Goal: Task Accomplishment & Management: Manage account settings

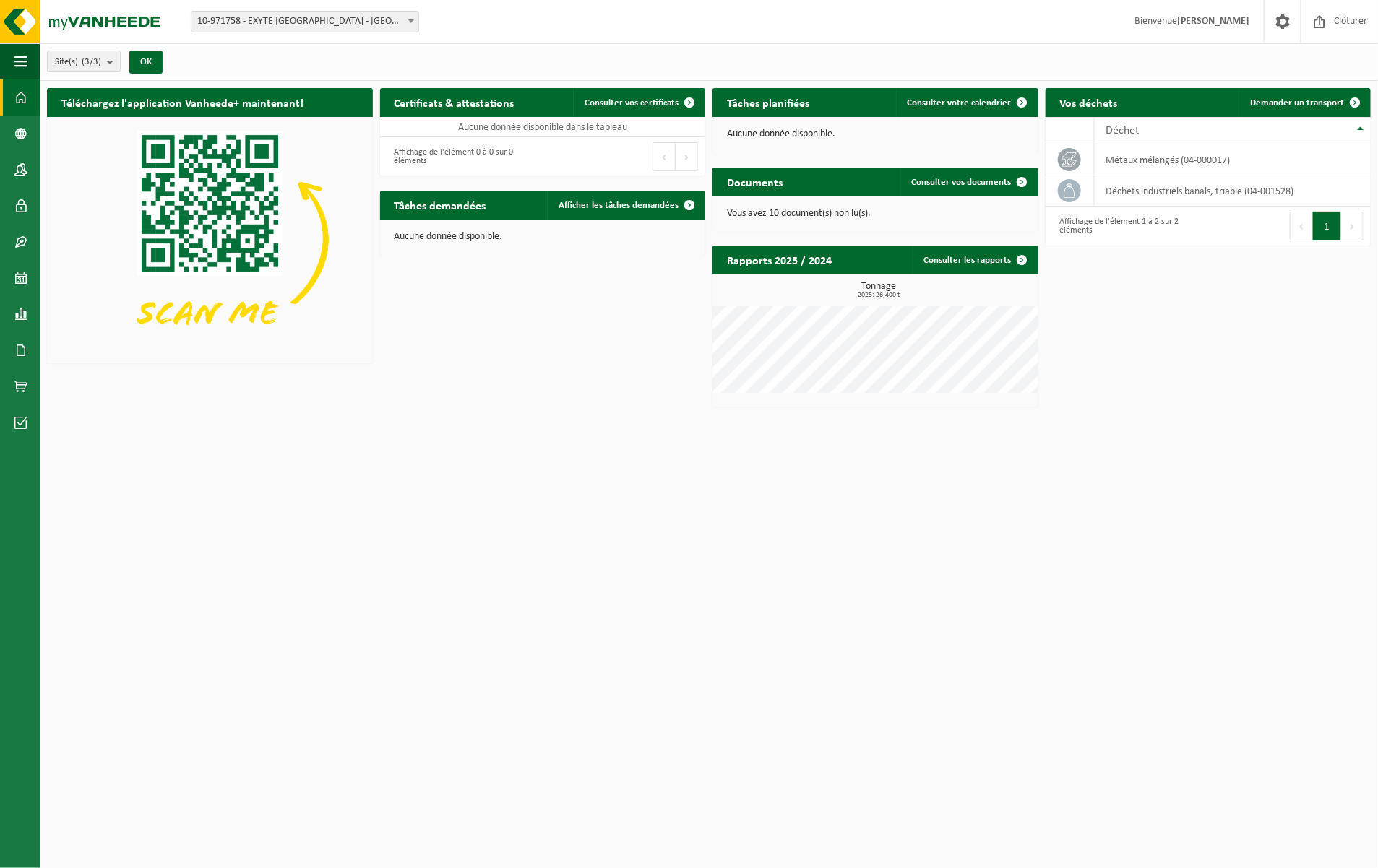
click at [402, 20] on span "10-971758 - EXYTE [GEOGRAPHIC_DATA] - [GEOGRAPHIC_DATA]" at bounding box center [304, 22] width 226 height 20
select select "156896"
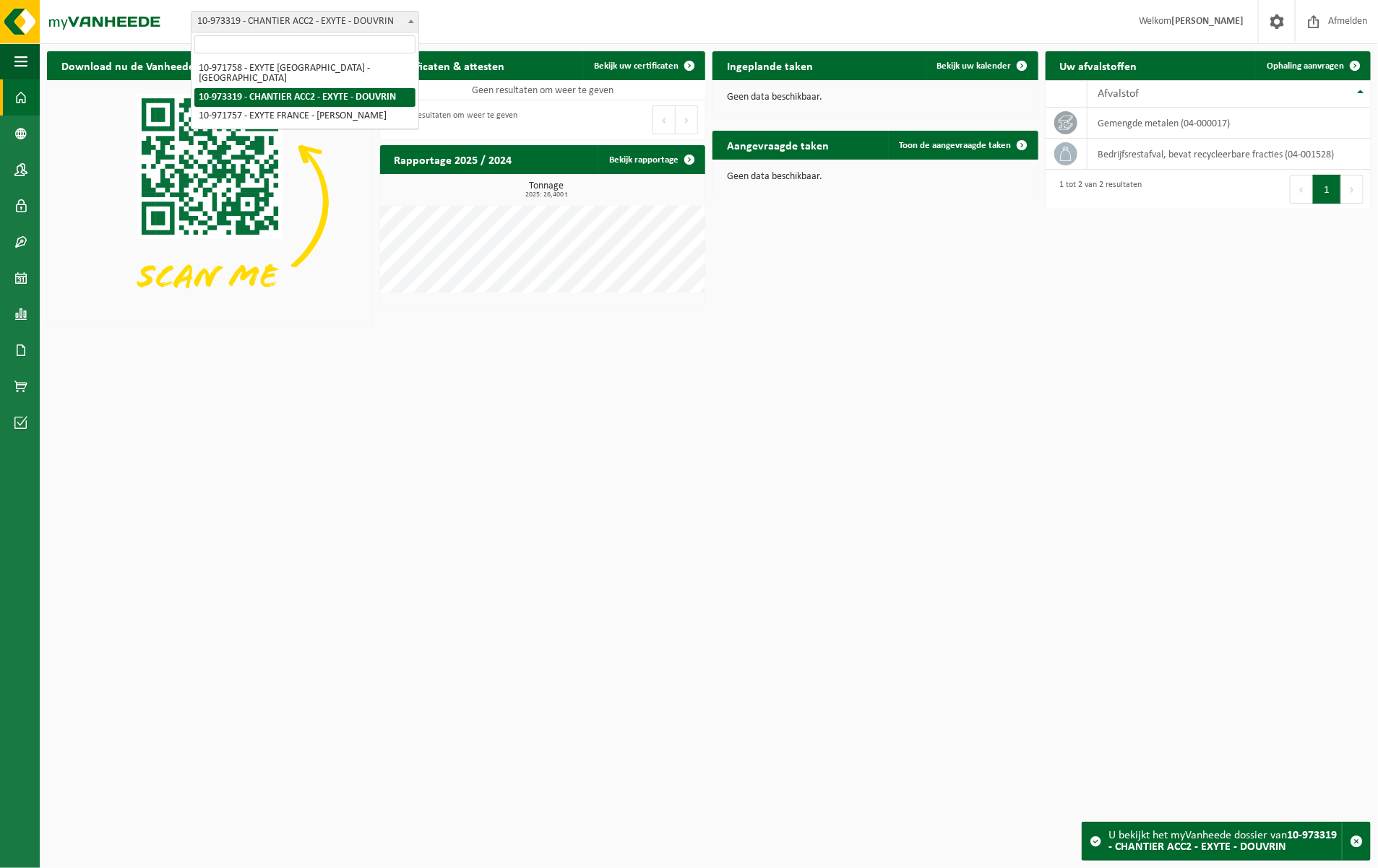
click at [404, 23] on span at bounding box center [411, 21] width 14 height 18
select select "155985"
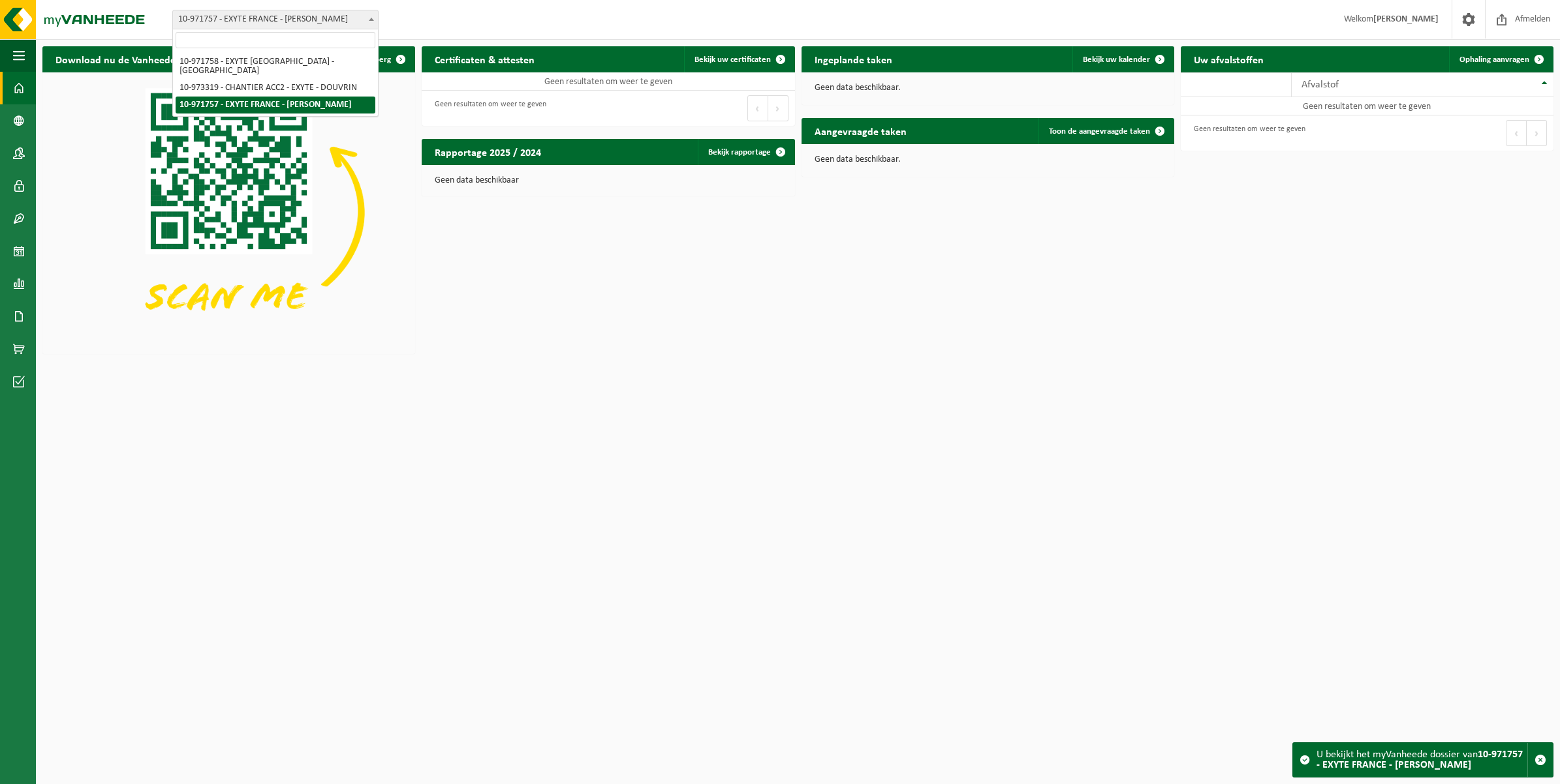
click at [351, 14] on span "10-971757 - EXYTE FRANCE - [PERSON_NAME]" at bounding box center [275, 20] width 205 height 18
select select "156896"
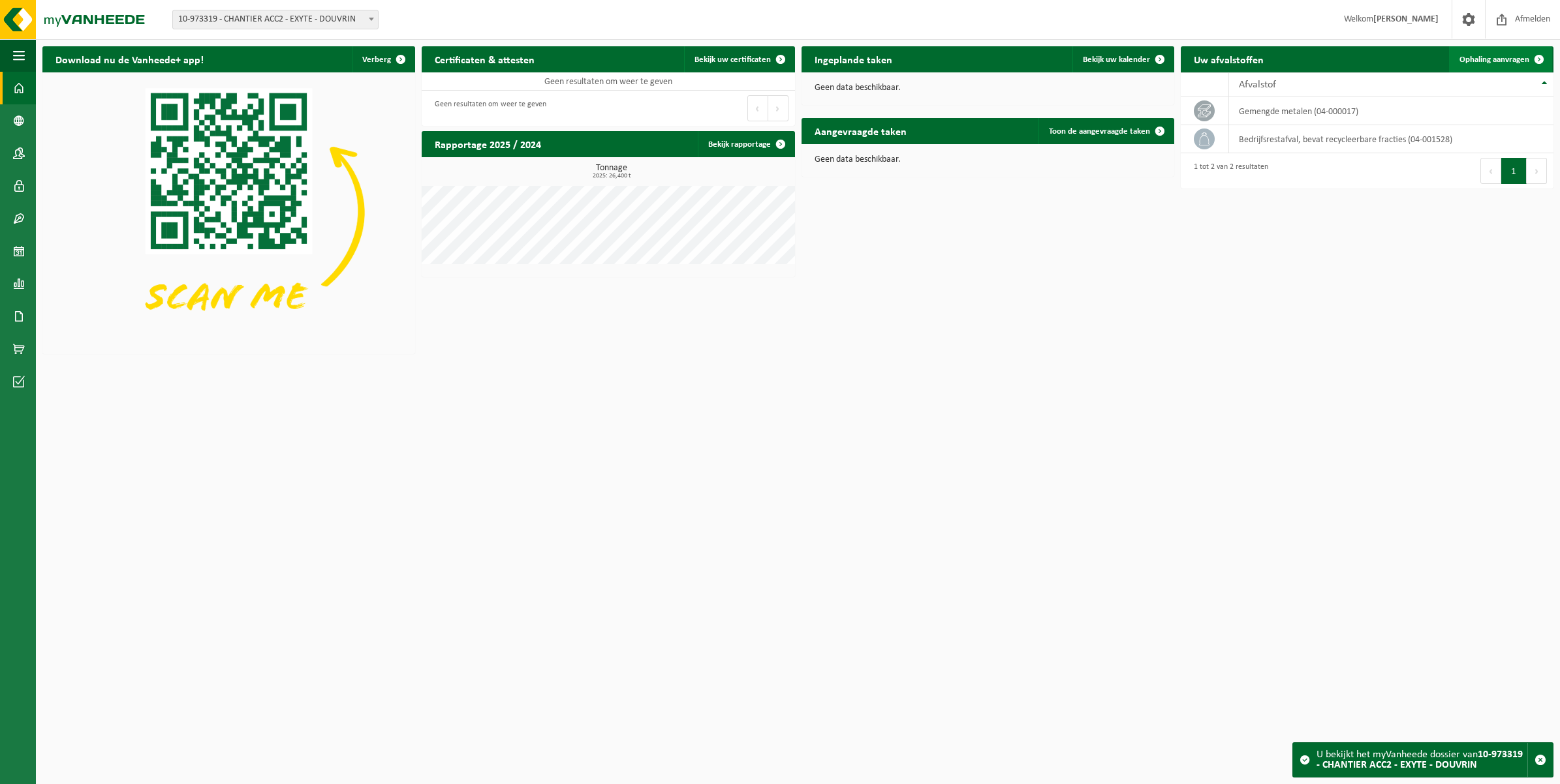
click at [1509, 55] on span "Ophaling aanvragen" at bounding box center [1494, 59] width 70 height 8
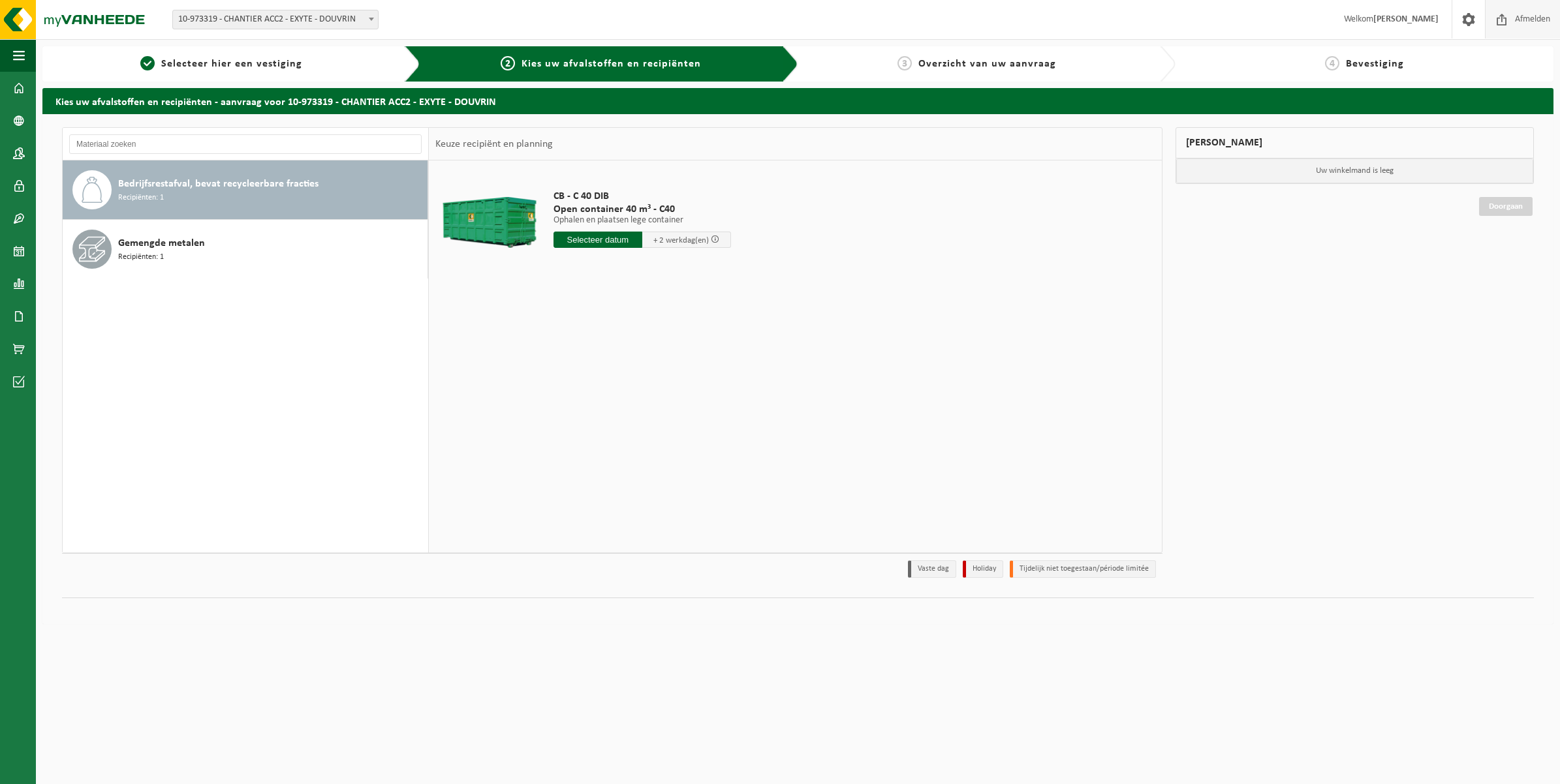
click at [1525, 25] on span "Afmelden" at bounding box center [1532, 19] width 42 height 39
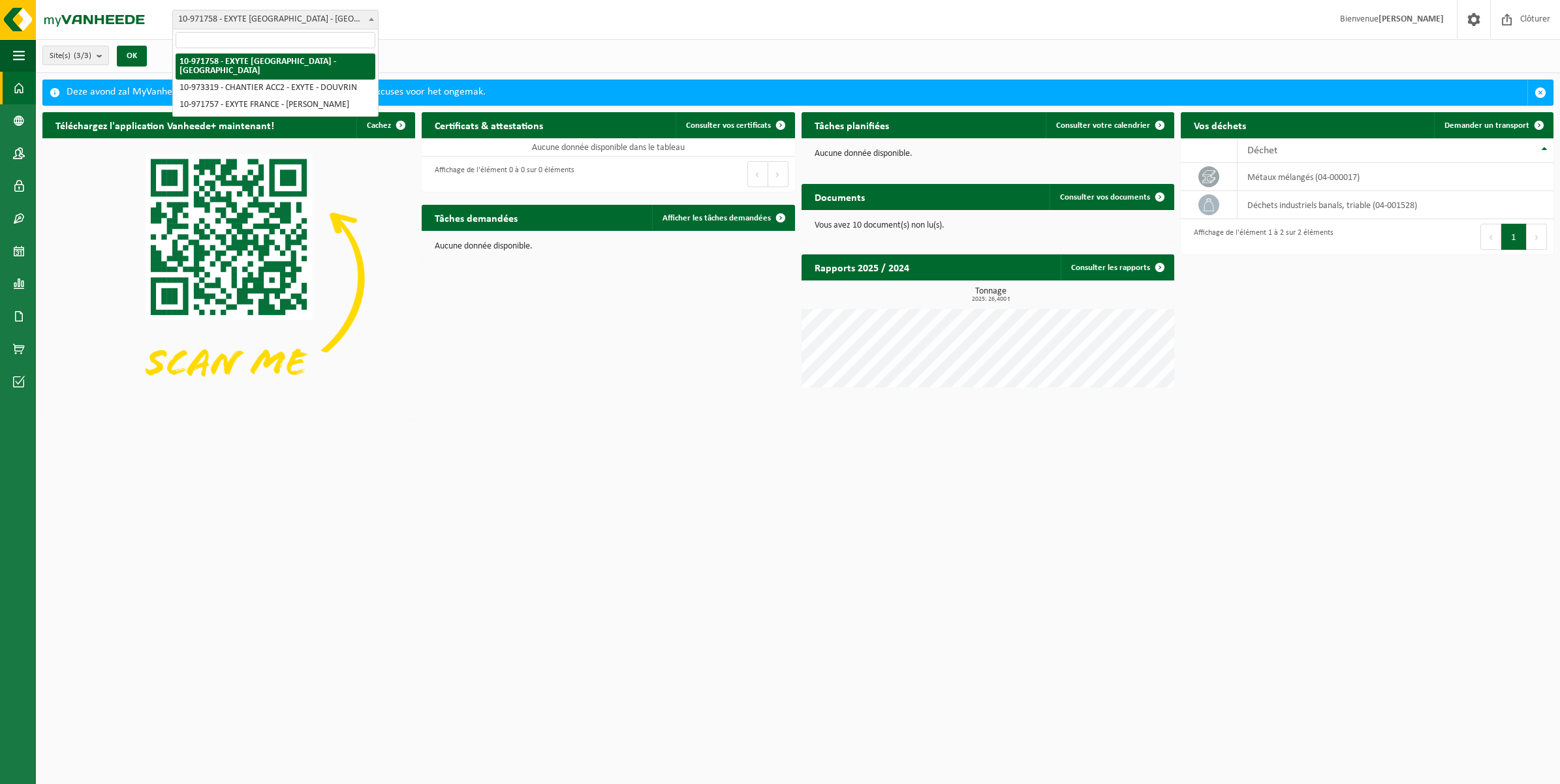
click at [271, 17] on span "10-971758 - EXYTE [GEOGRAPHIC_DATA] - [GEOGRAPHIC_DATA]" at bounding box center [275, 20] width 205 height 18
select select "156896"
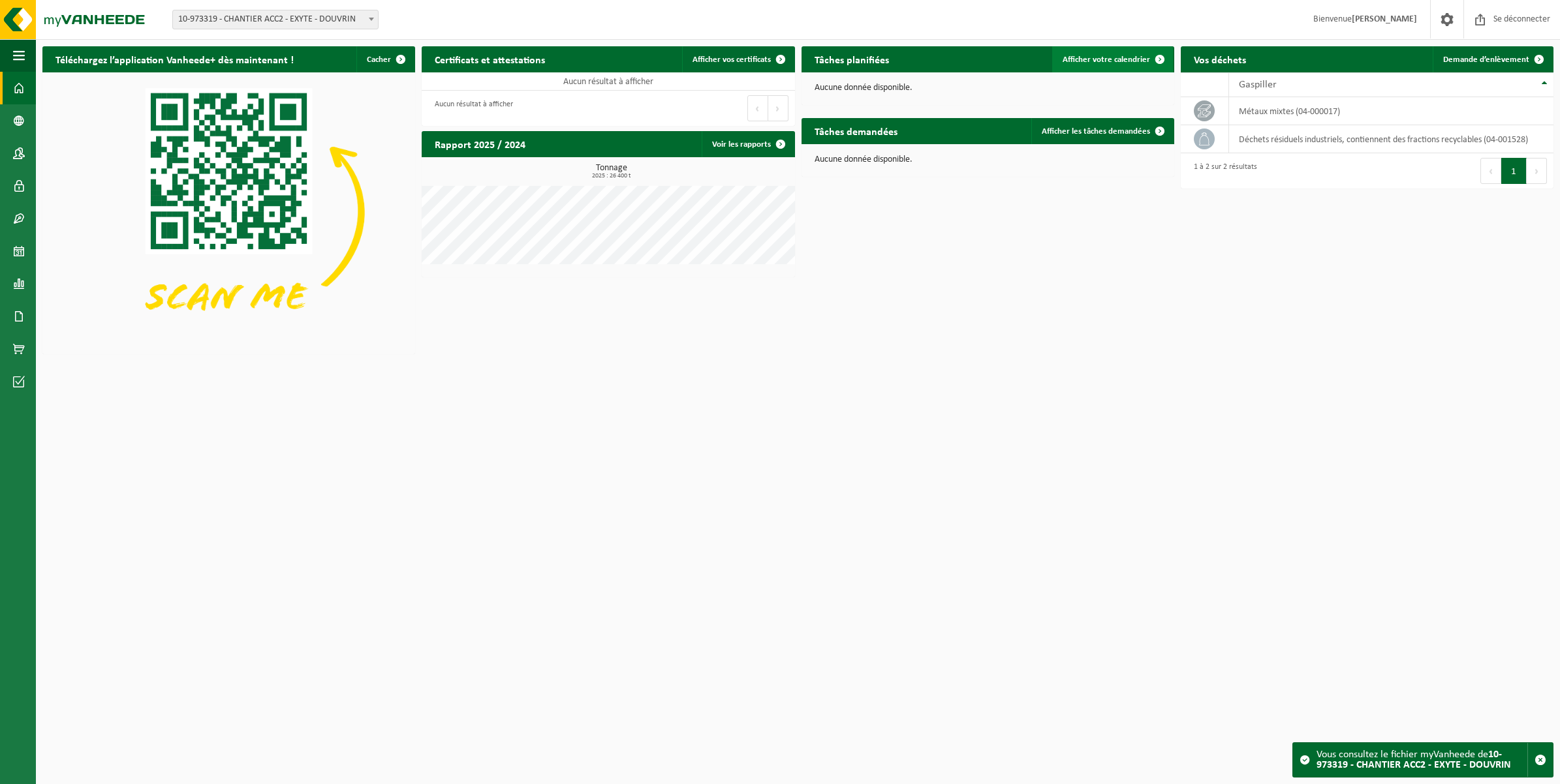
click at [1114, 61] on span "Afficher votre calendrier" at bounding box center [1105, 59] width 87 height 8
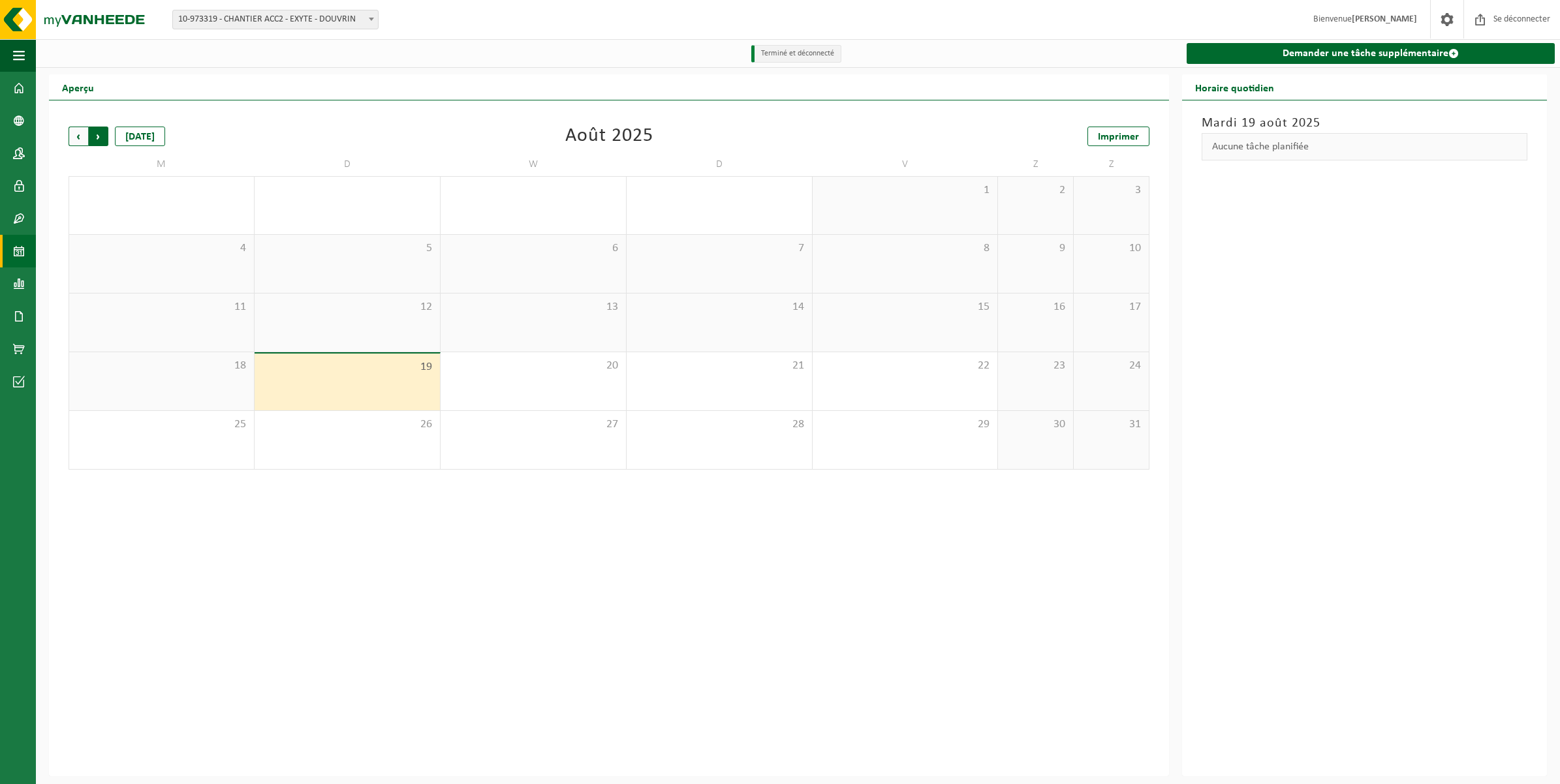
click at [73, 140] on span "Précédent" at bounding box center [78, 136] width 20 height 20
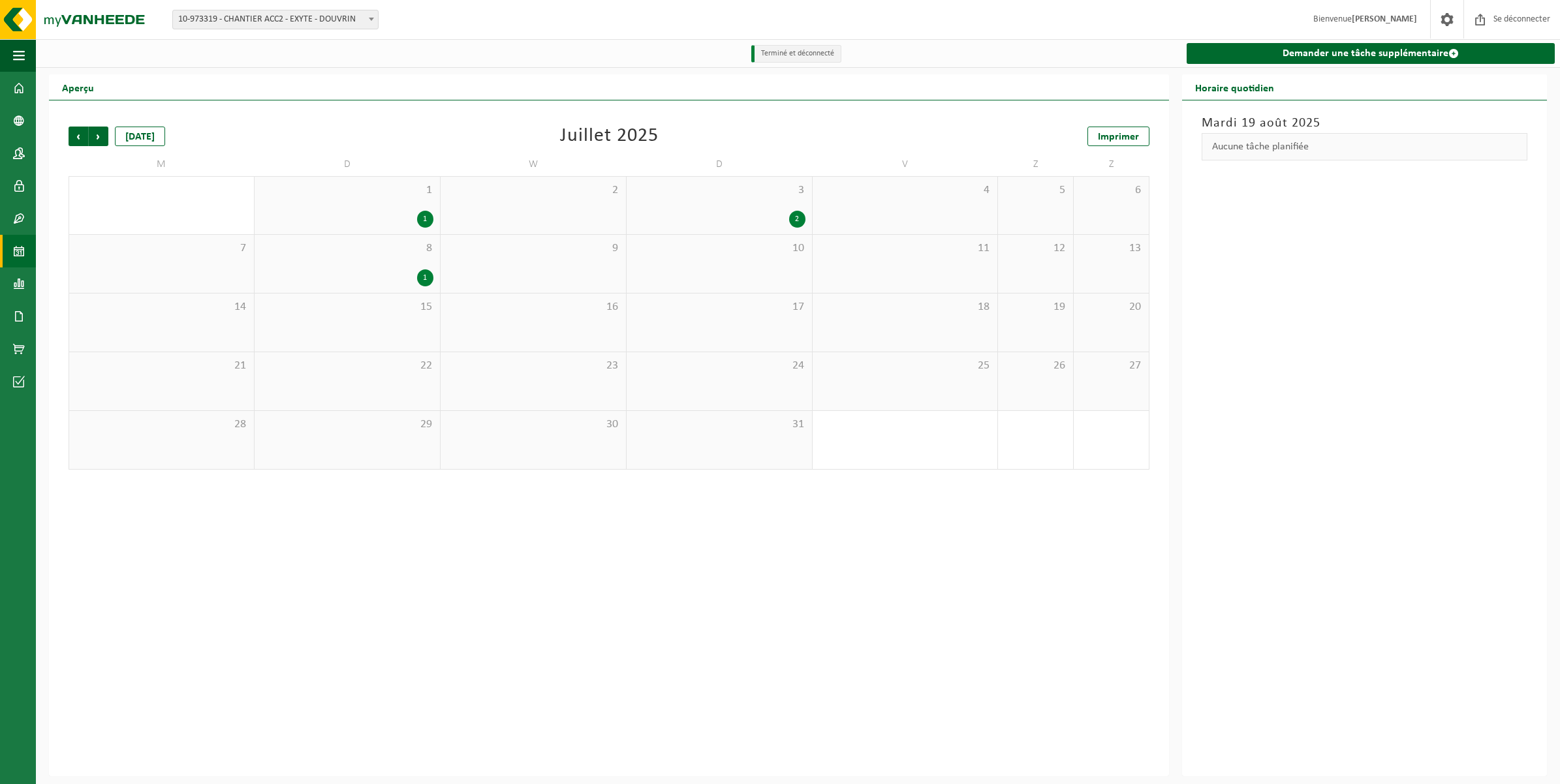
click at [380, 205] on div "1 1" at bounding box center [347, 205] width 186 height 58
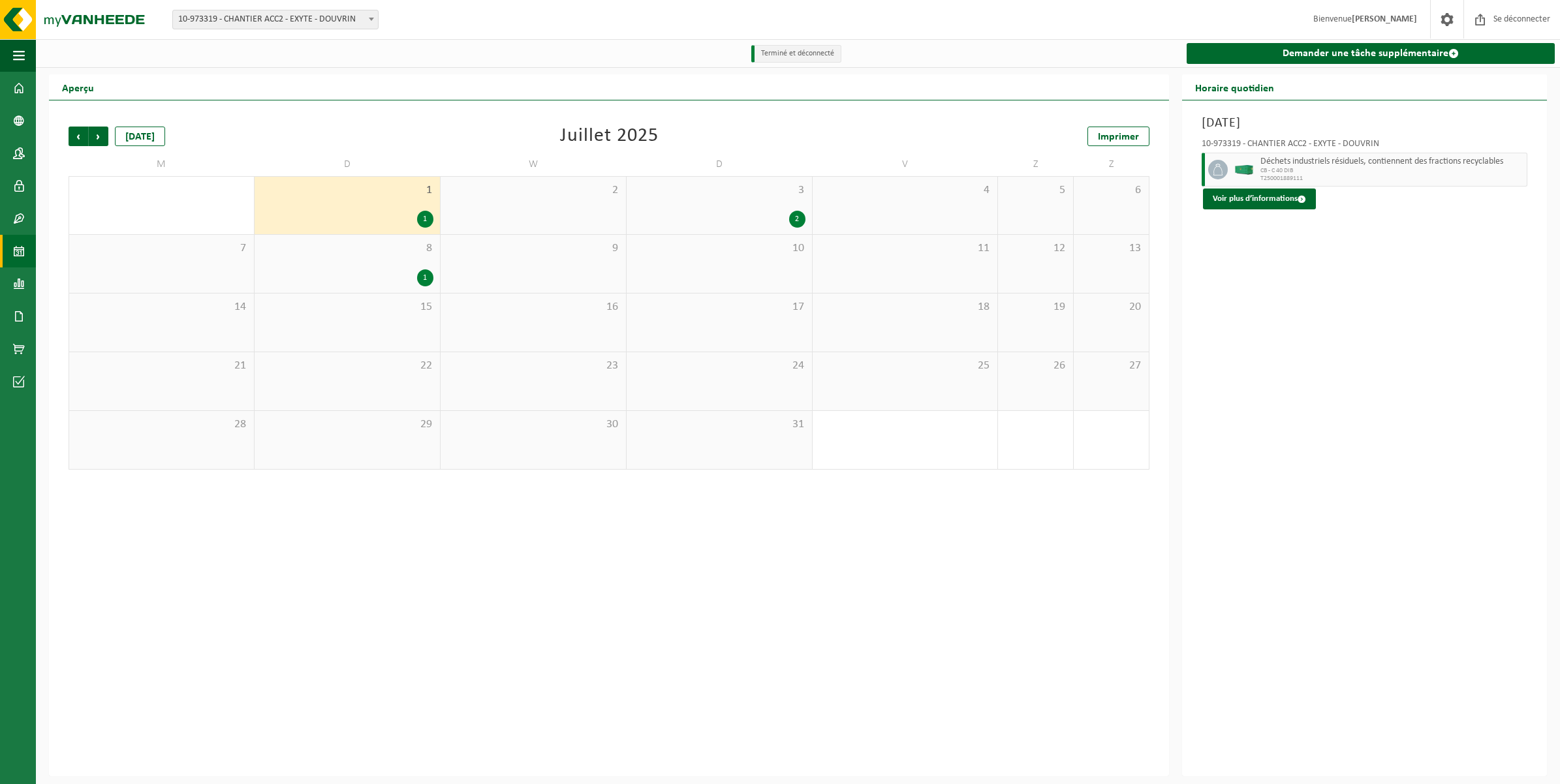
click at [755, 201] on div "3 2" at bounding box center [719, 205] width 186 height 58
